Goal: Transaction & Acquisition: Purchase product/service

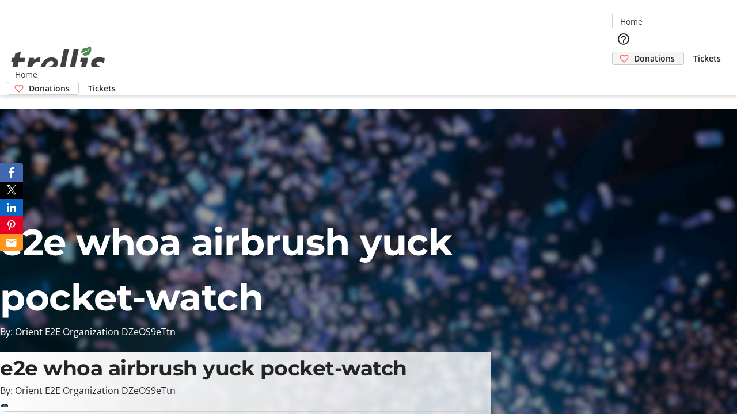
click at [634, 52] on span "Donations" at bounding box center [654, 58] width 41 height 12
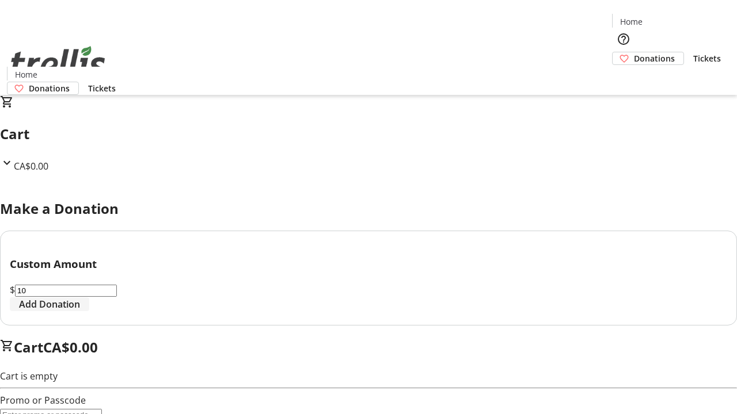
click at [80, 311] on span "Add Donation" at bounding box center [49, 305] width 61 height 14
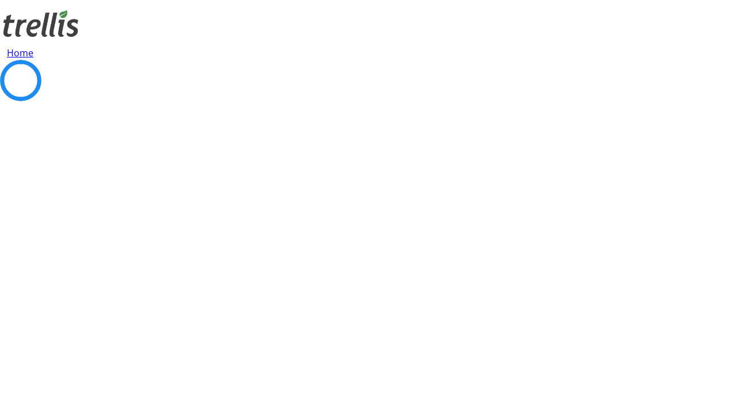
select select "CA"
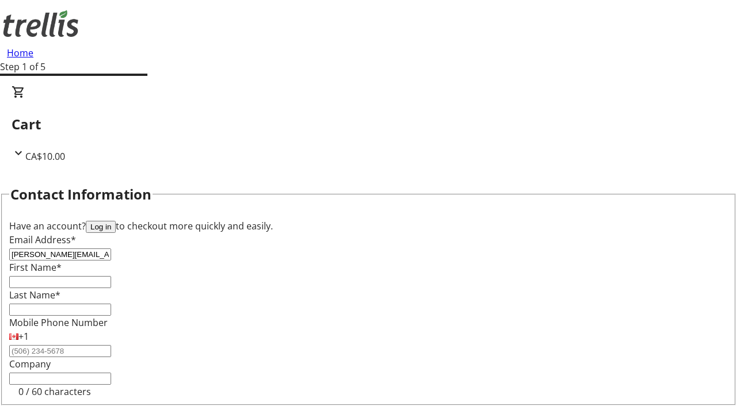
type input "[PERSON_NAME][EMAIL_ADDRESS][DOMAIN_NAME]"
type input "[PERSON_NAME]"
type input "Hyatt"
type input "[STREET_ADDRESS][PERSON_NAME]"
type input "Kelowna"
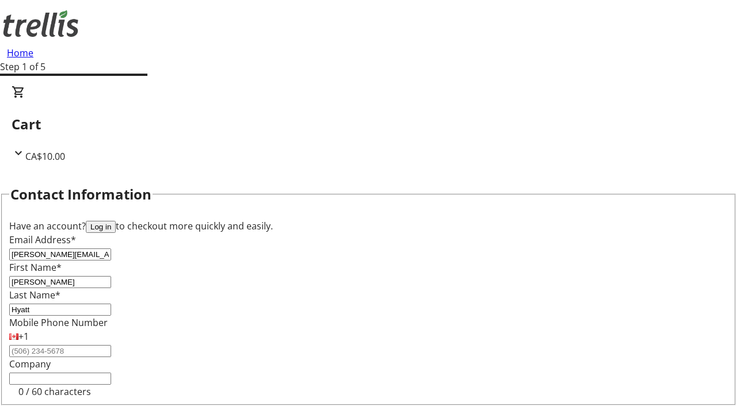
select select "BC"
type input "Kelowna"
type input "V1Y 0C2"
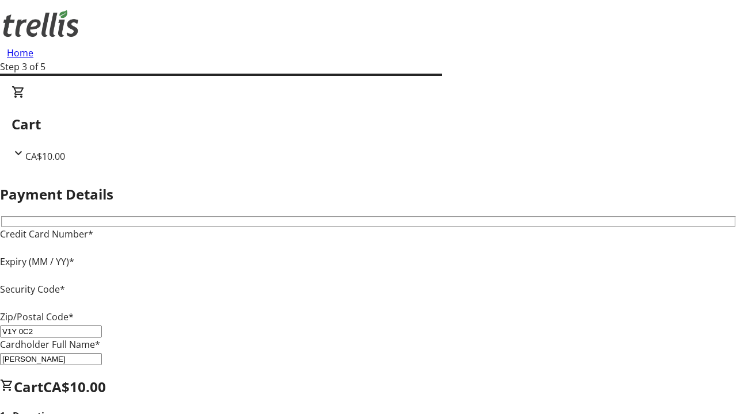
type input "V1Y 0C2"
